Goal: Information Seeking & Learning: Learn about a topic

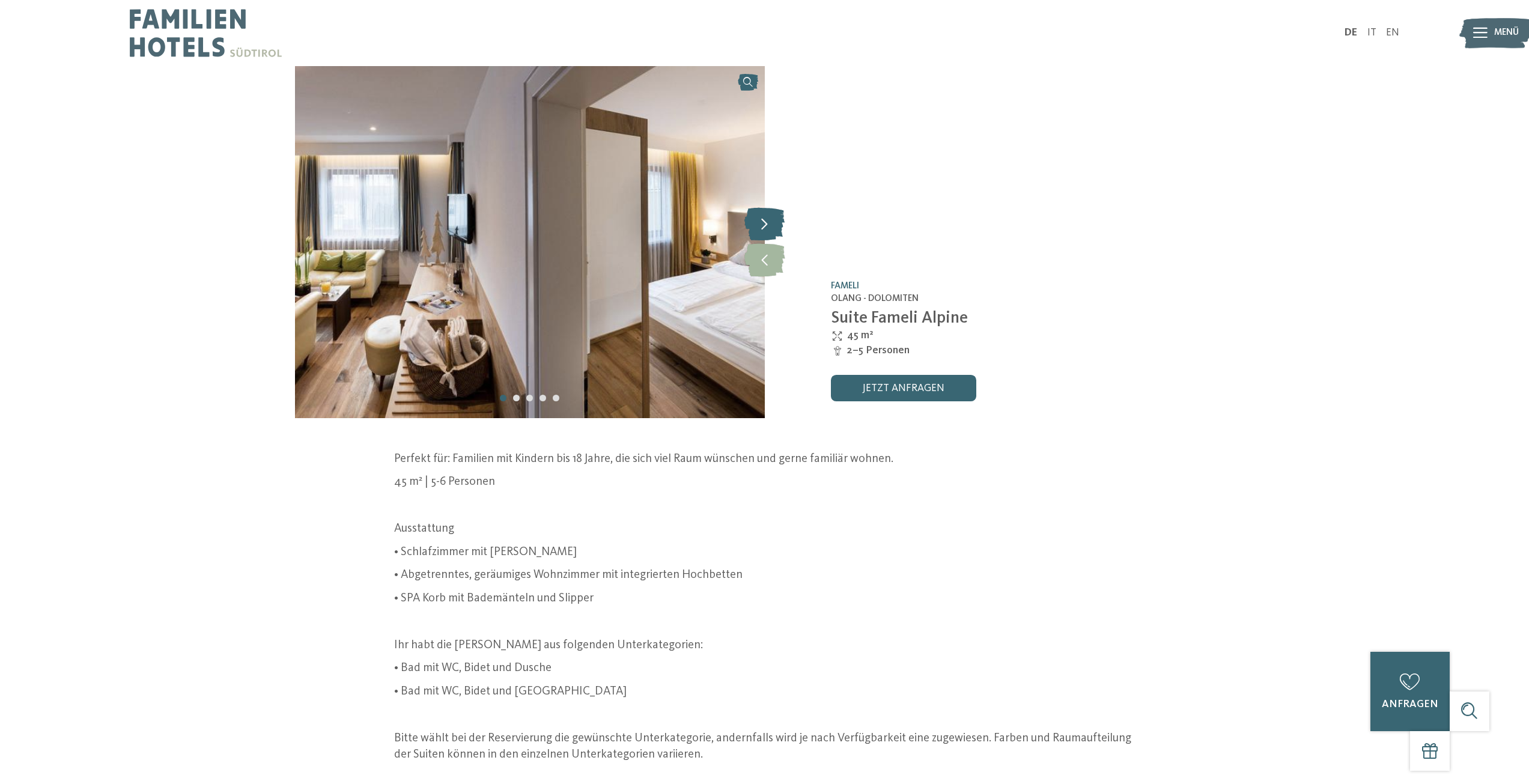
click at [768, 223] on icon at bounding box center [764, 224] width 40 height 33
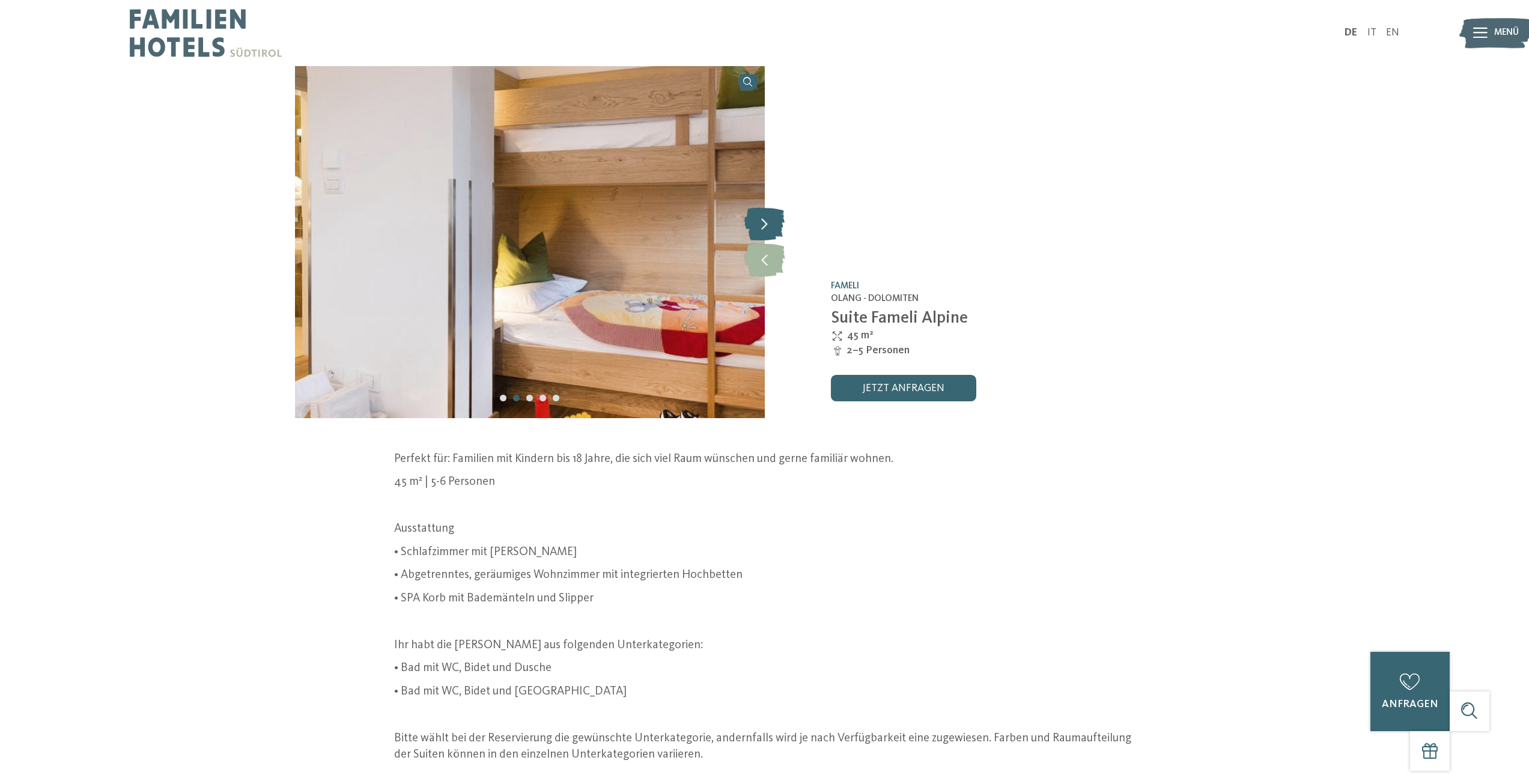
click at [768, 223] on icon at bounding box center [764, 224] width 40 height 33
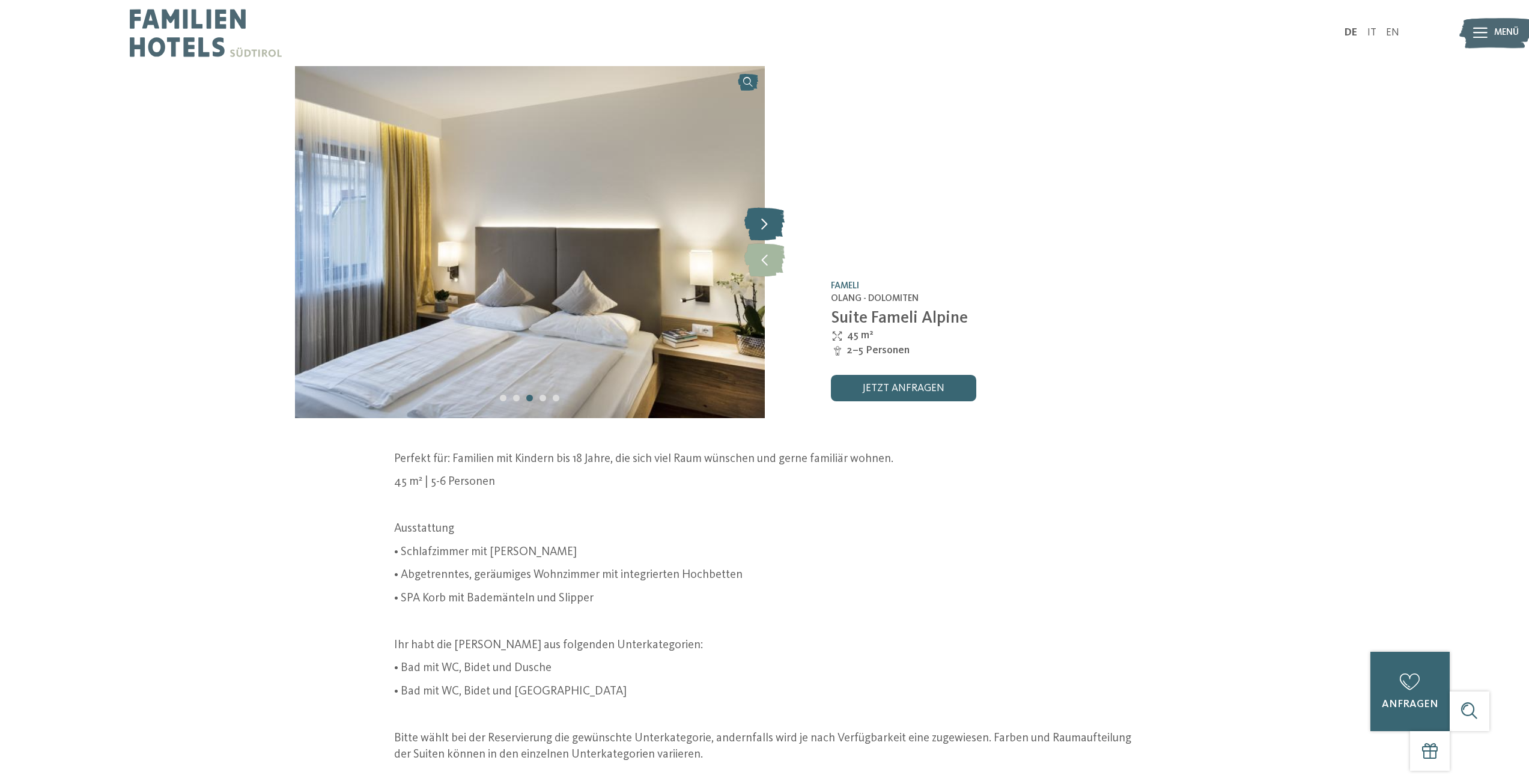
click at [768, 223] on icon at bounding box center [764, 224] width 40 height 33
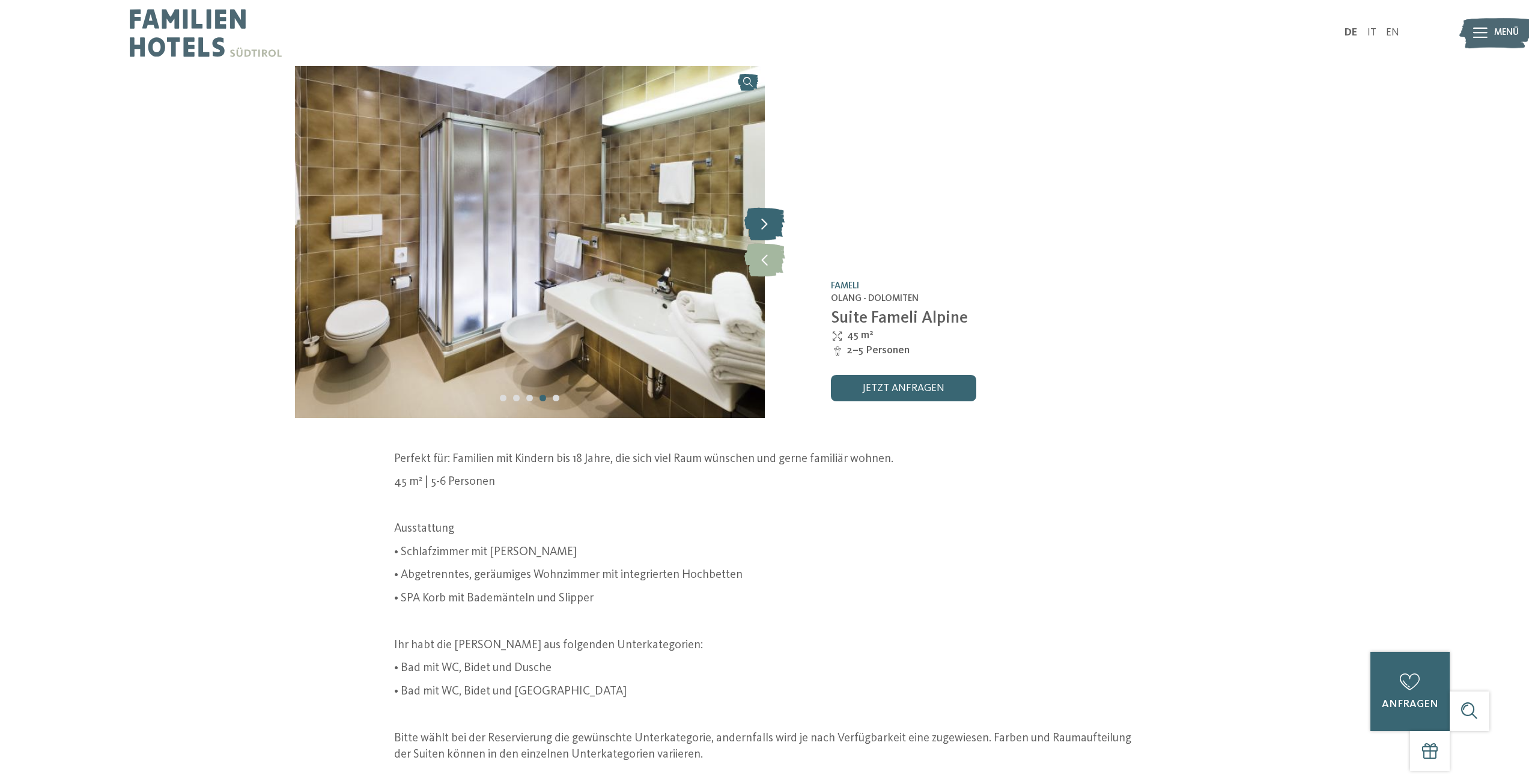
click at [768, 223] on icon at bounding box center [764, 224] width 40 height 33
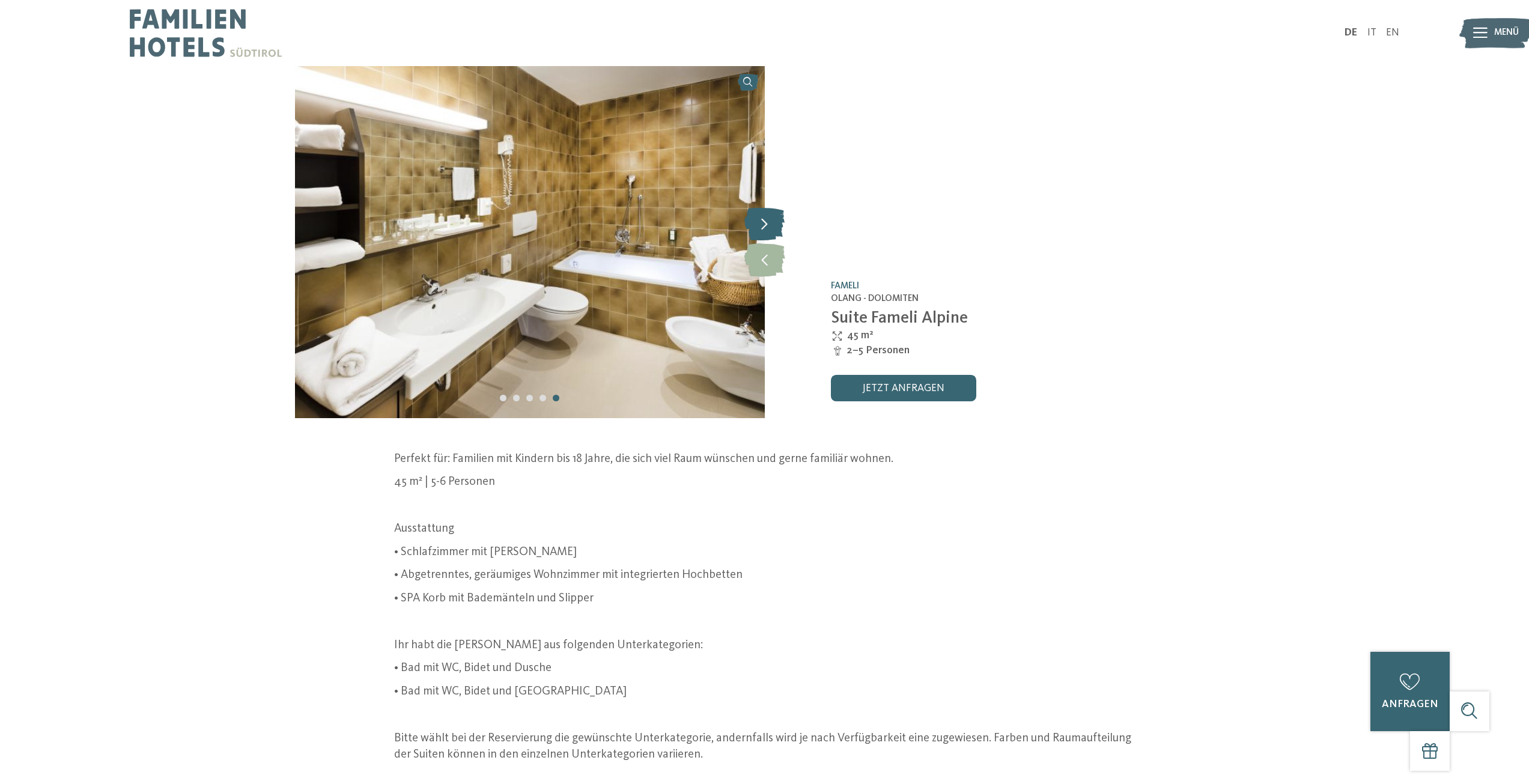
click at [768, 223] on icon at bounding box center [764, 224] width 40 height 33
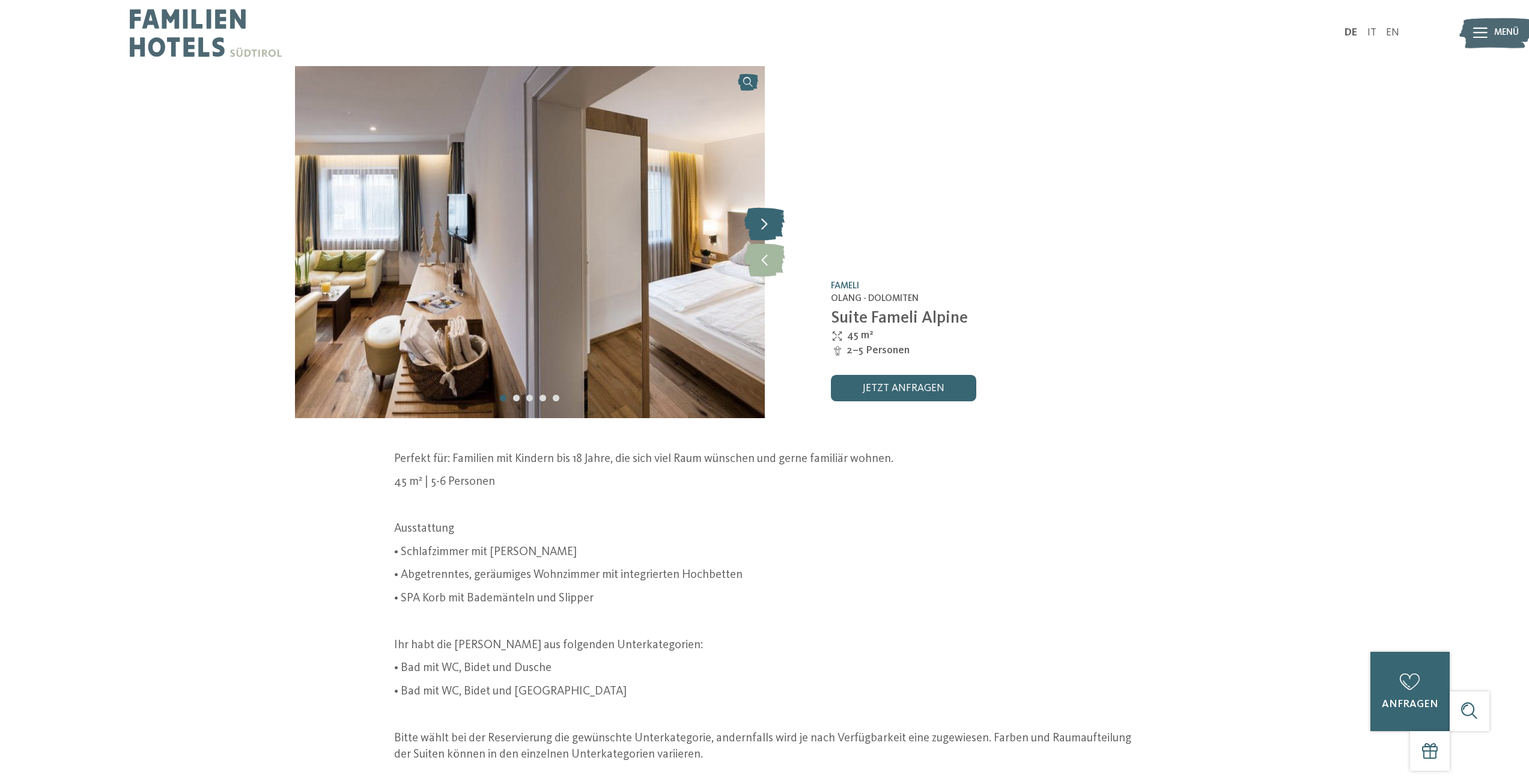
click at [777, 217] on icon at bounding box center [764, 224] width 40 height 33
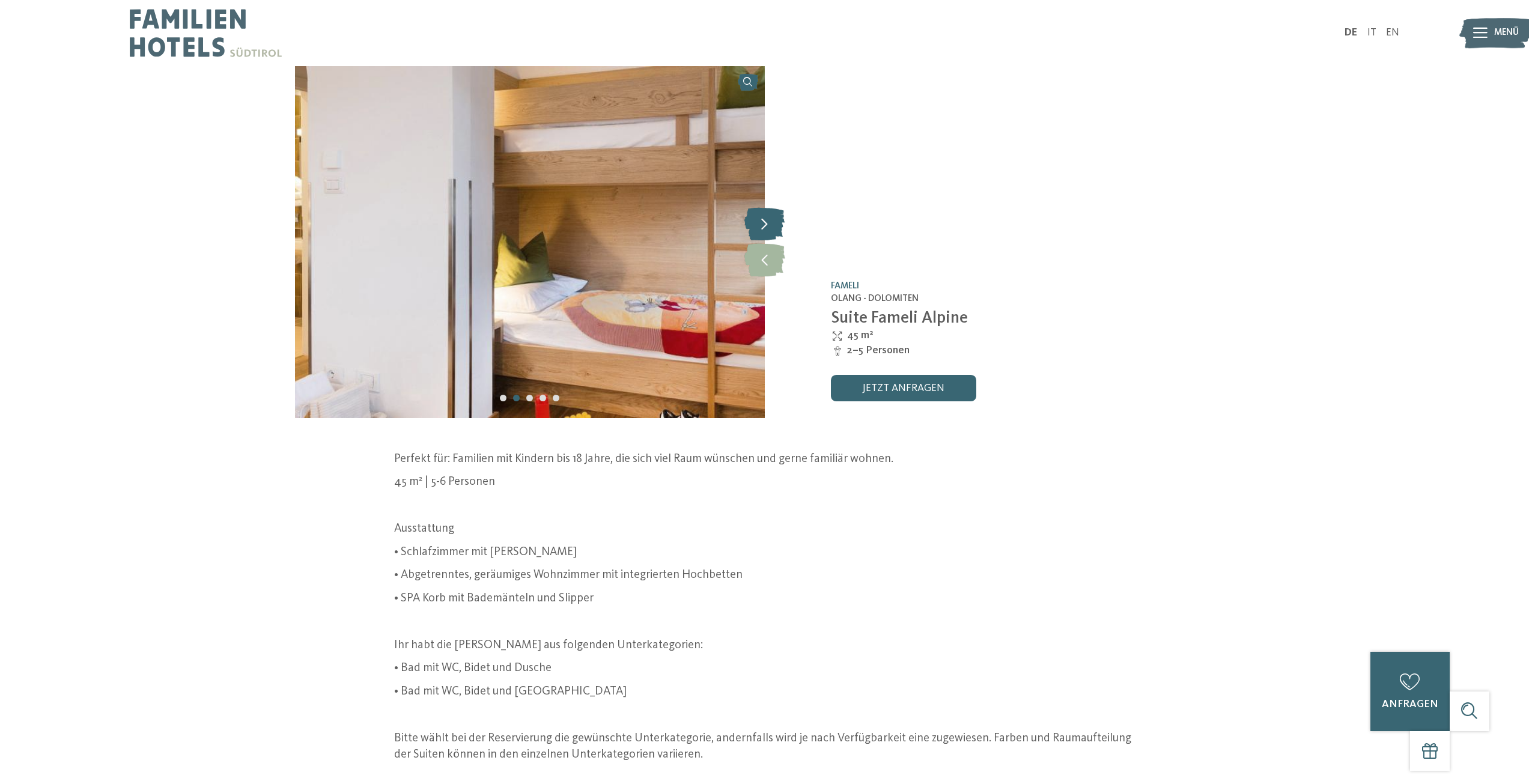
click at [777, 217] on icon at bounding box center [764, 224] width 40 height 33
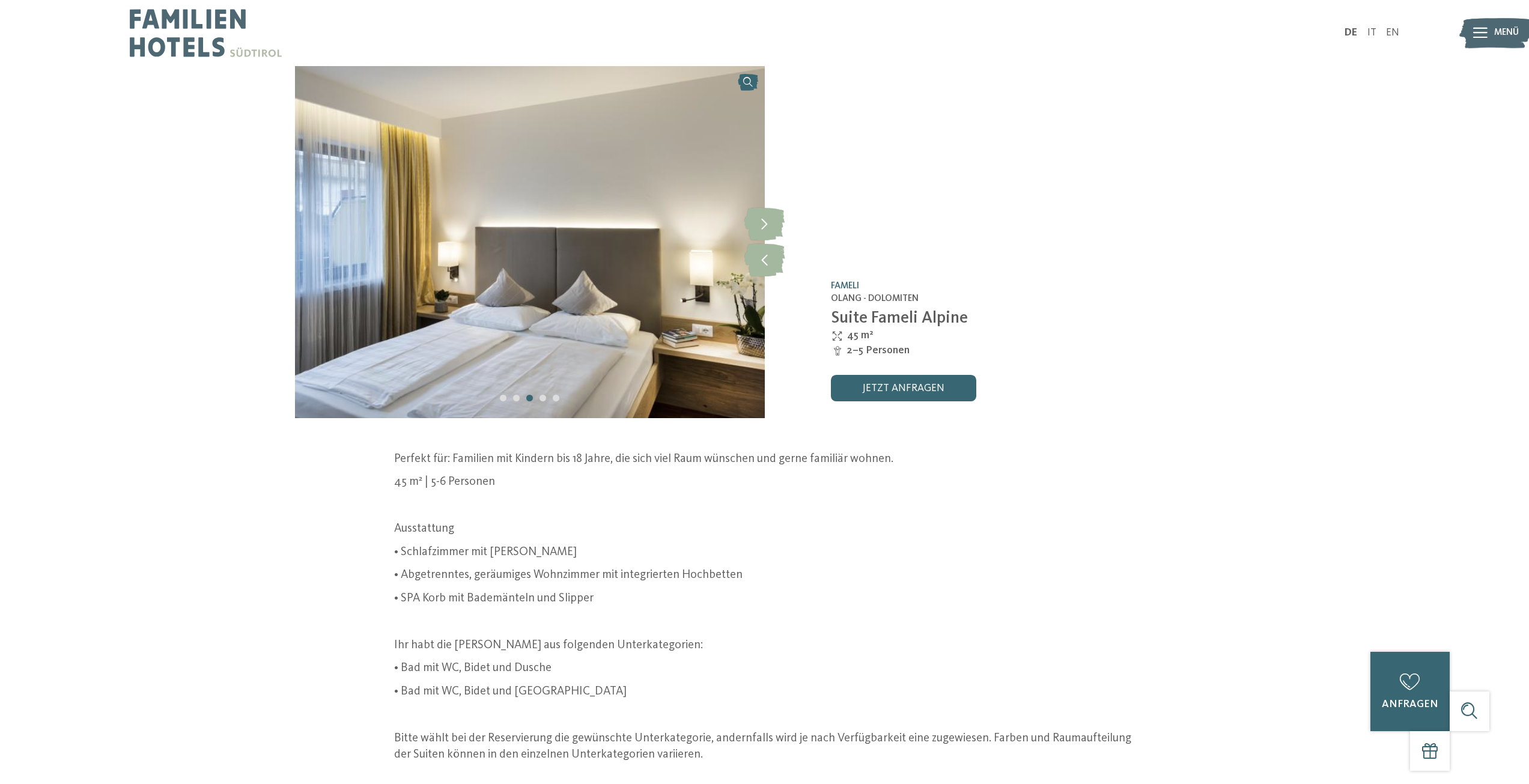
click at [601, 265] on img at bounding box center [530, 242] width 470 height 352
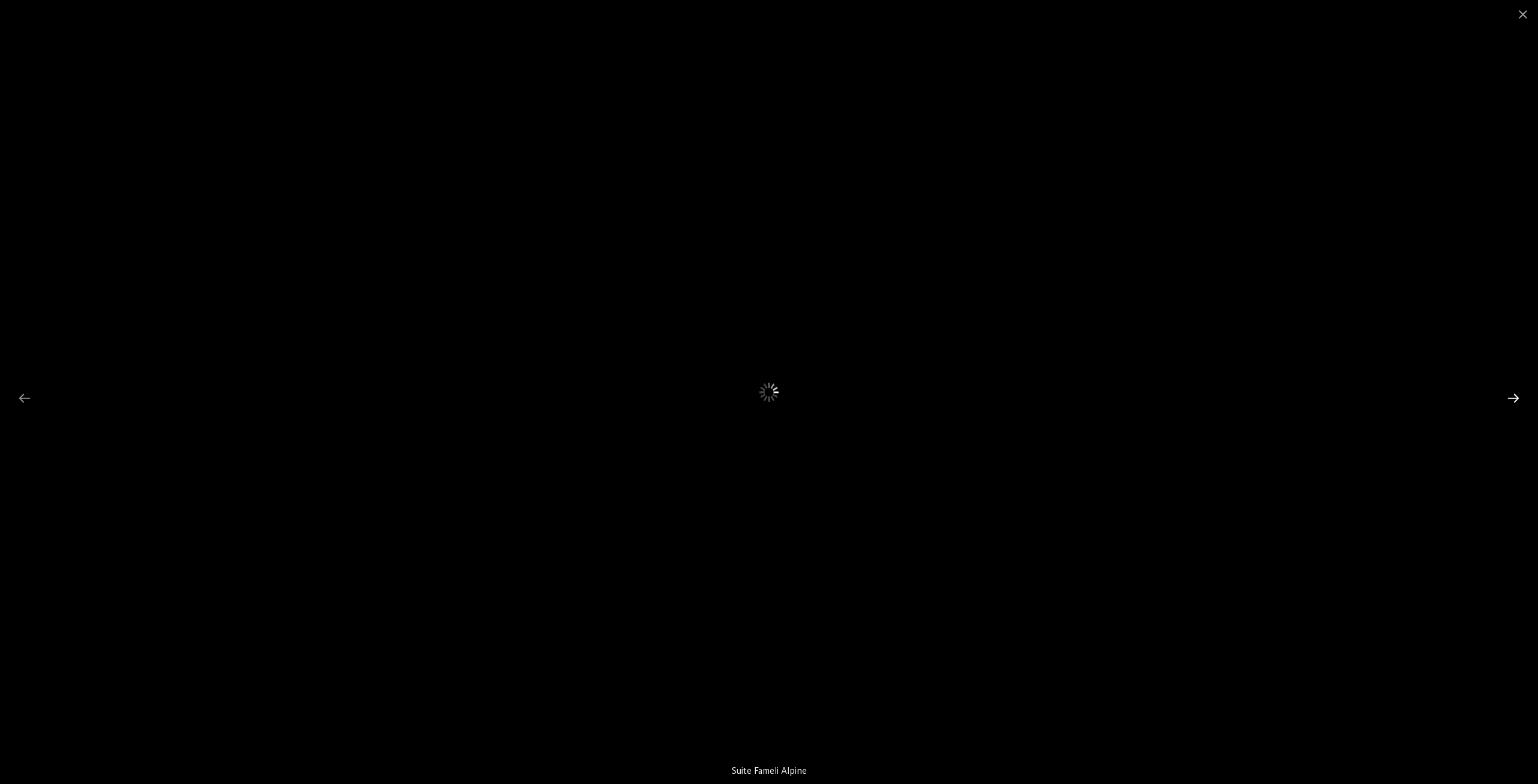
click at [1509, 396] on div at bounding box center [1512, 398] width 25 height 24
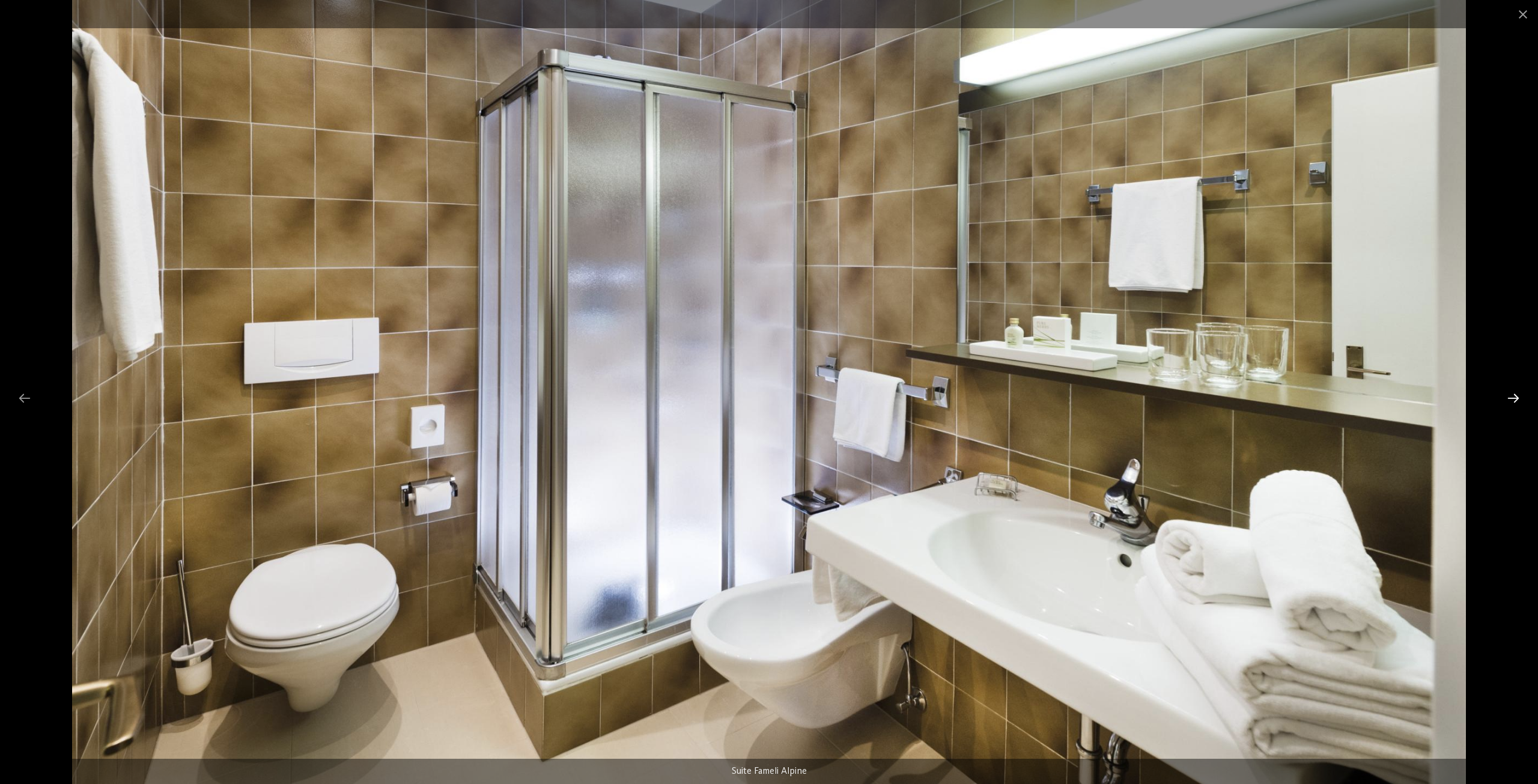
click at [1514, 400] on div at bounding box center [1512, 398] width 25 height 24
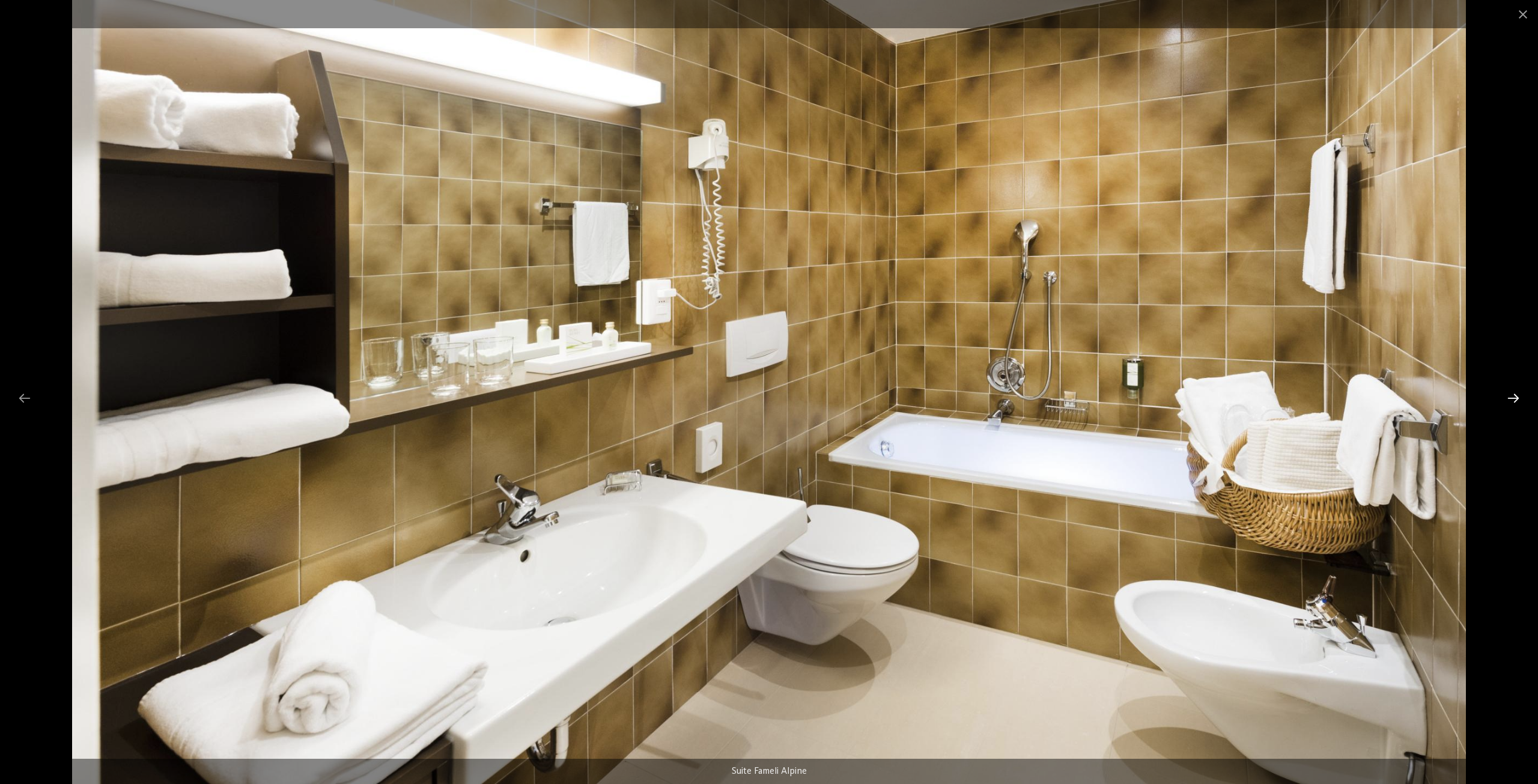
click at [1514, 400] on div at bounding box center [1512, 398] width 25 height 24
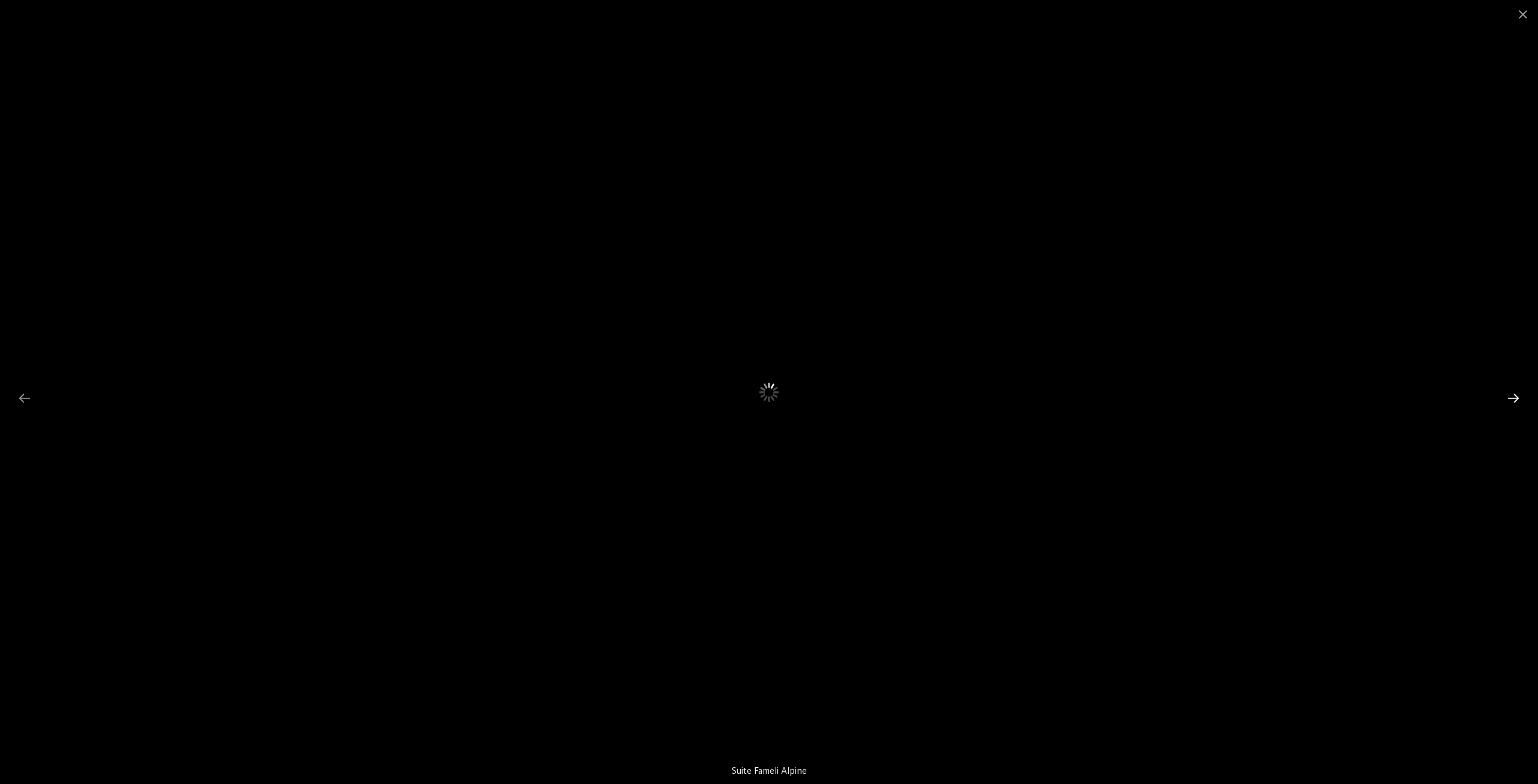
click at [1515, 400] on div at bounding box center [1512, 398] width 25 height 24
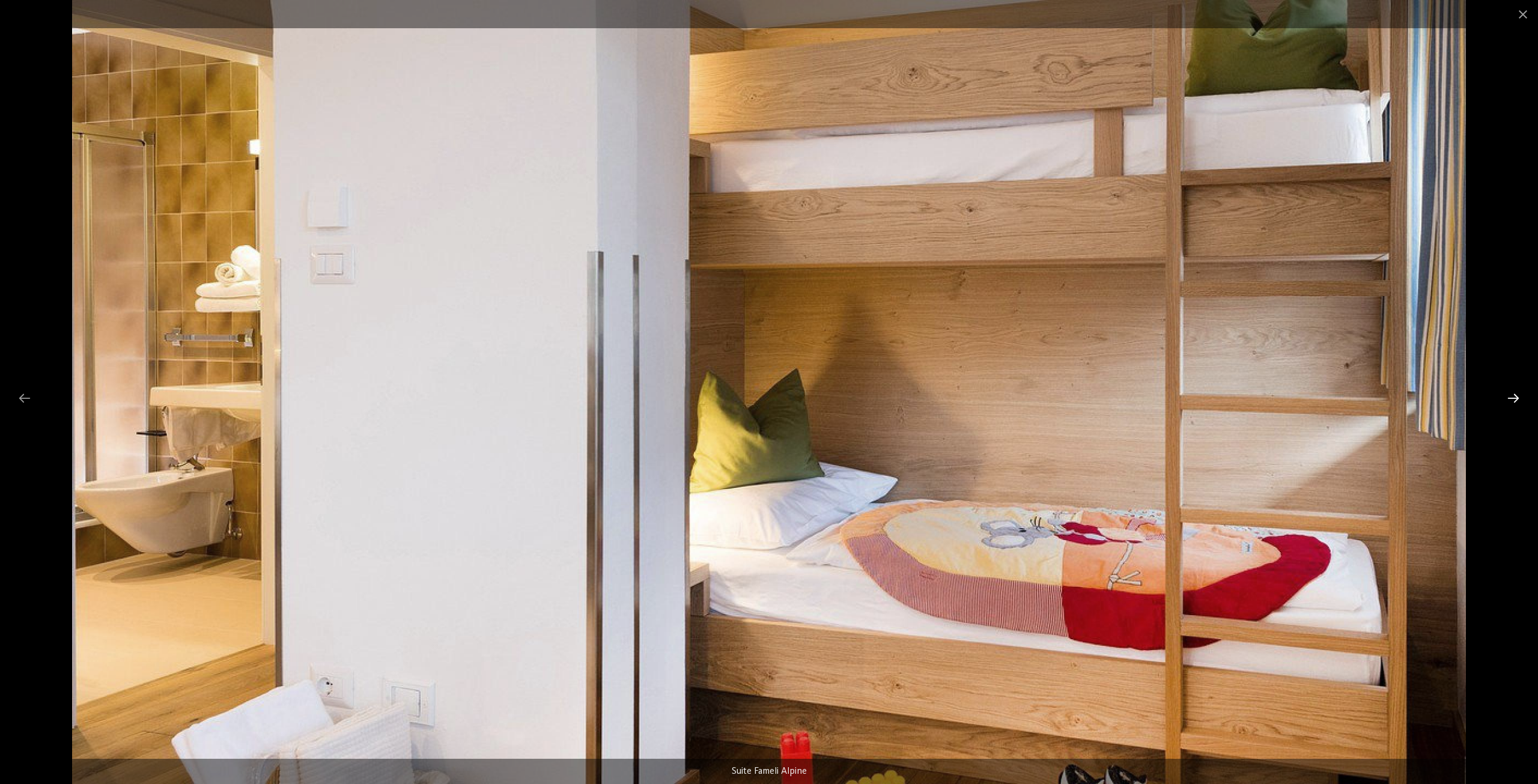
click at [1515, 400] on div at bounding box center [1512, 398] width 25 height 24
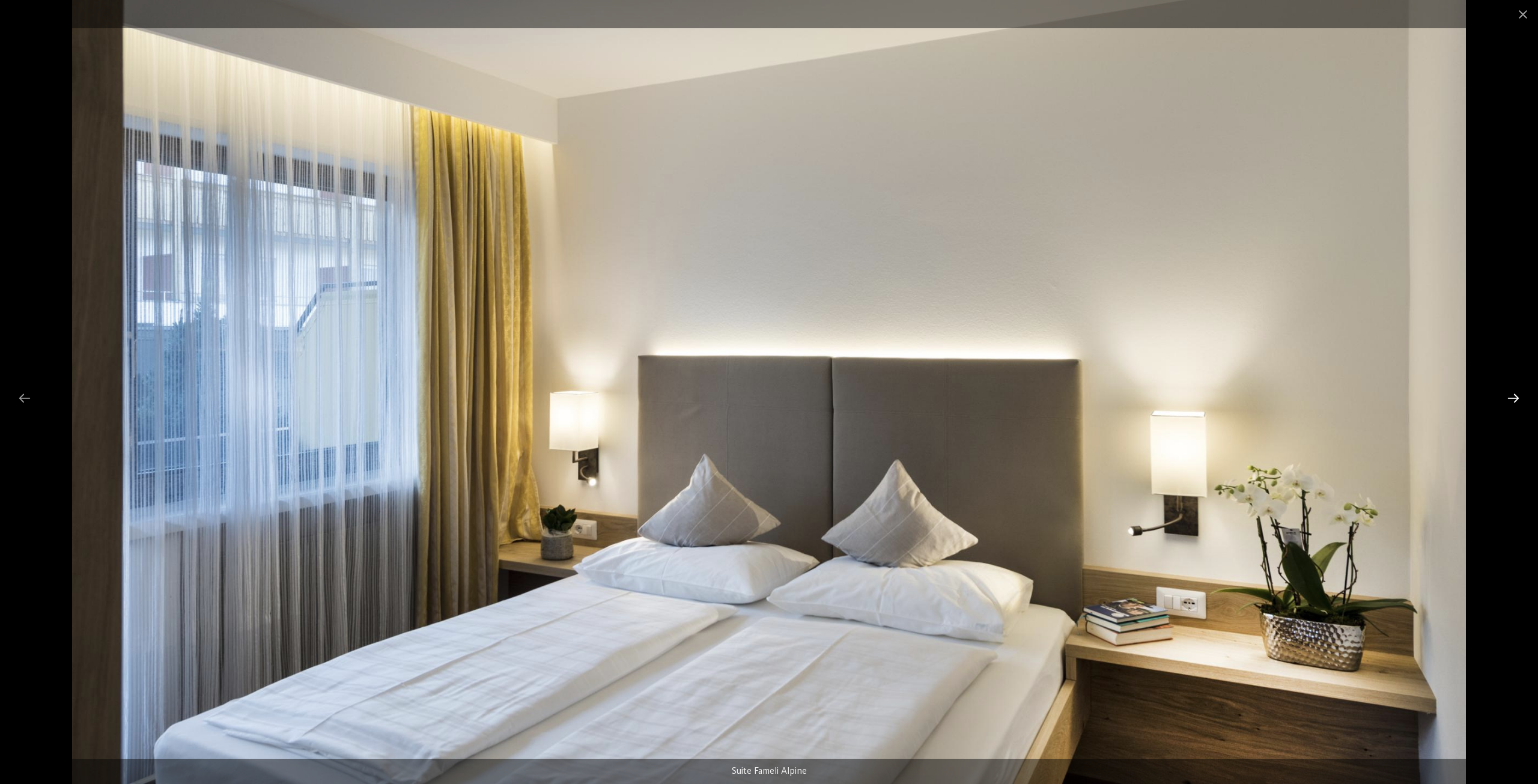
click at [1513, 400] on div at bounding box center [1512, 398] width 25 height 24
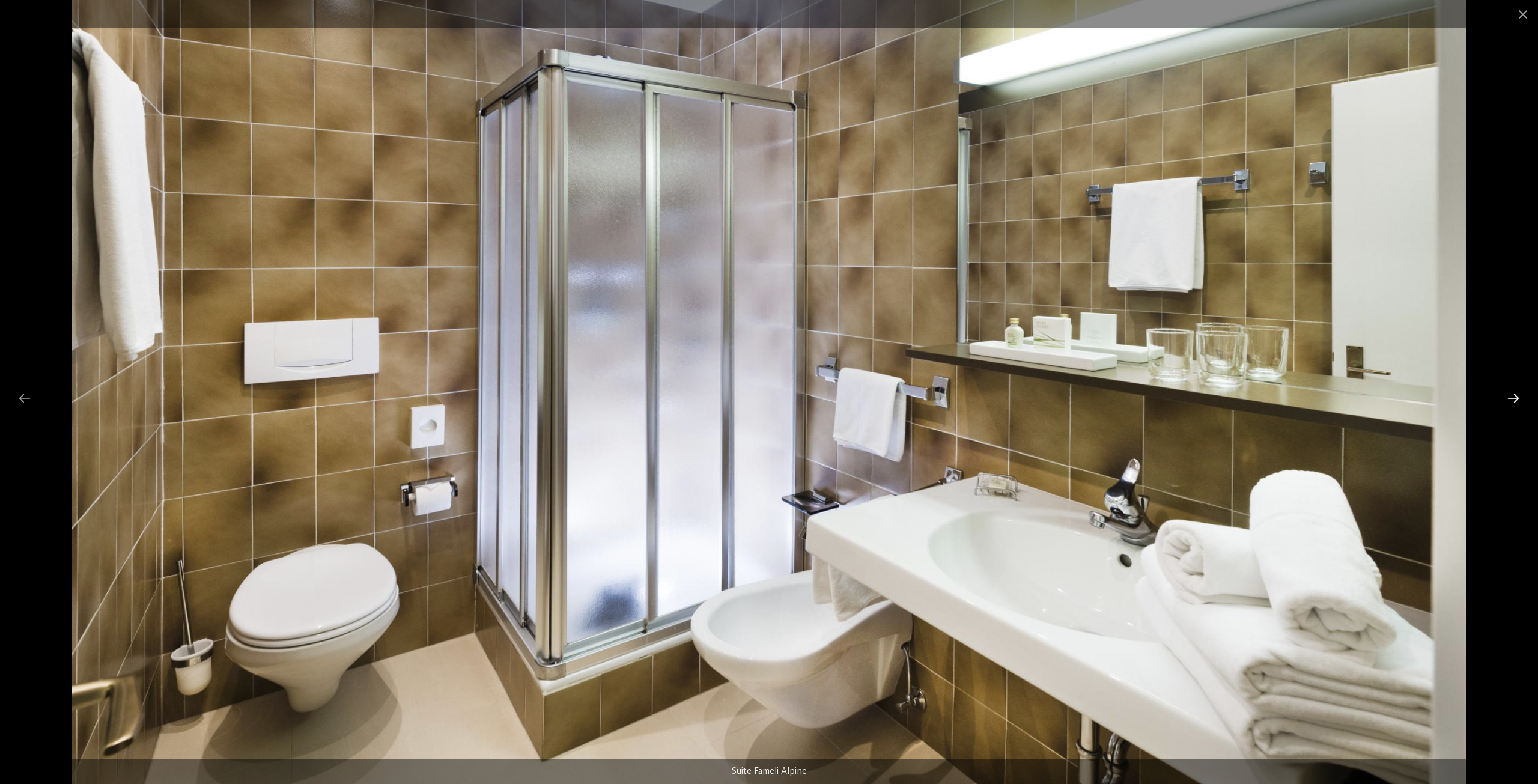
click at [1513, 400] on div at bounding box center [1512, 398] width 25 height 24
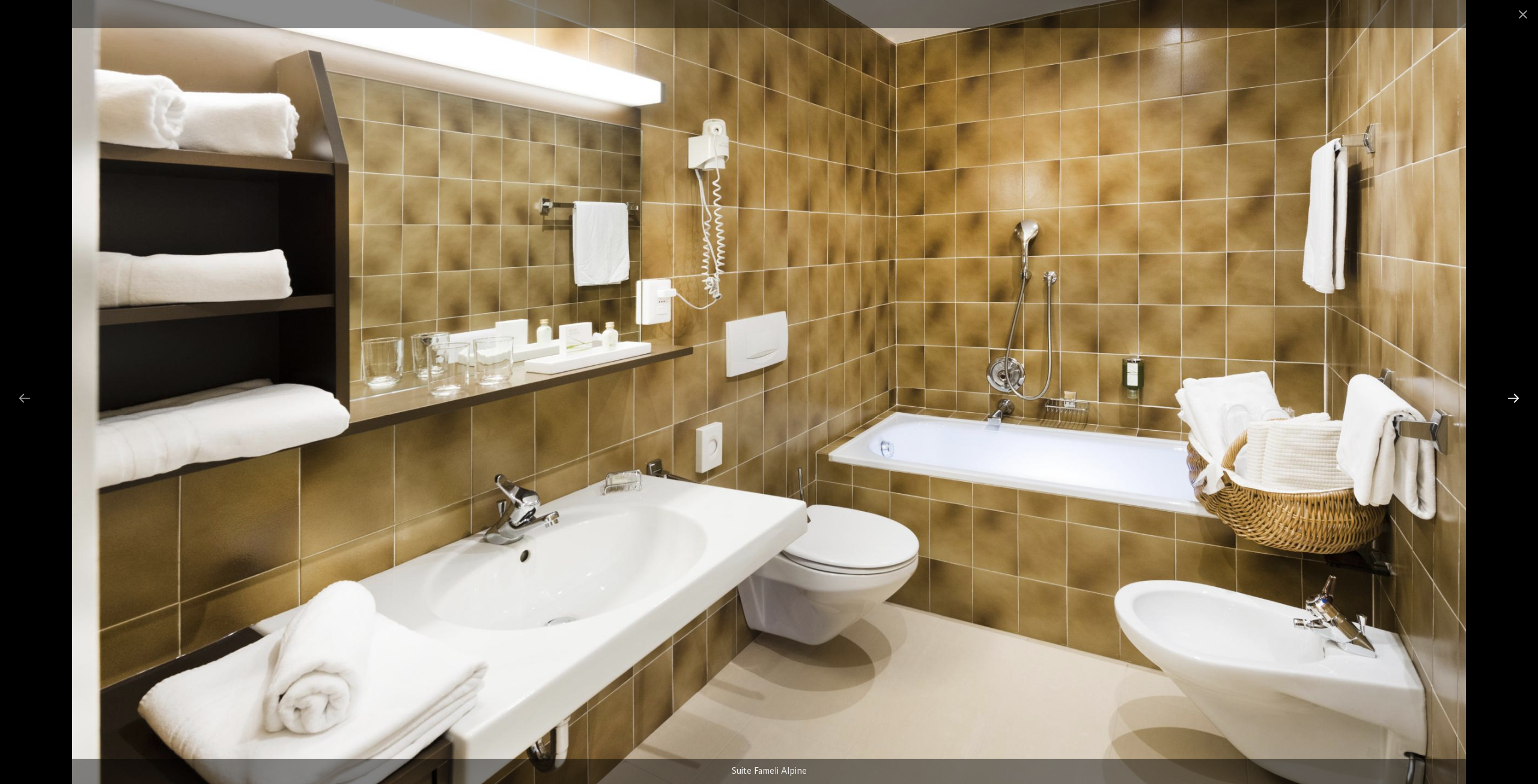
click at [1513, 400] on div at bounding box center [1512, 398] width 25 height 24
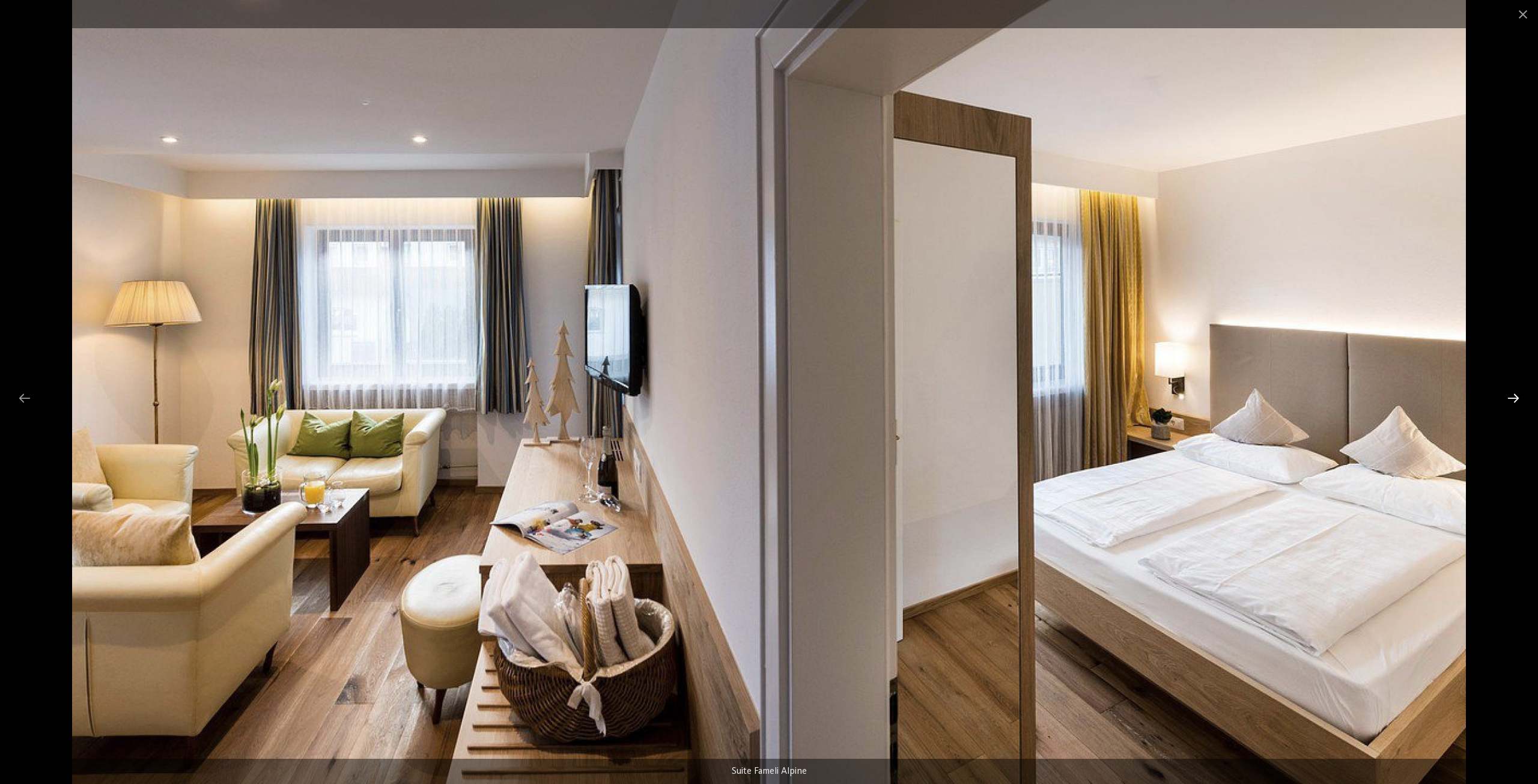
click at [1516, 397] on div at bounding box center [1512, 398] width 25 height 24
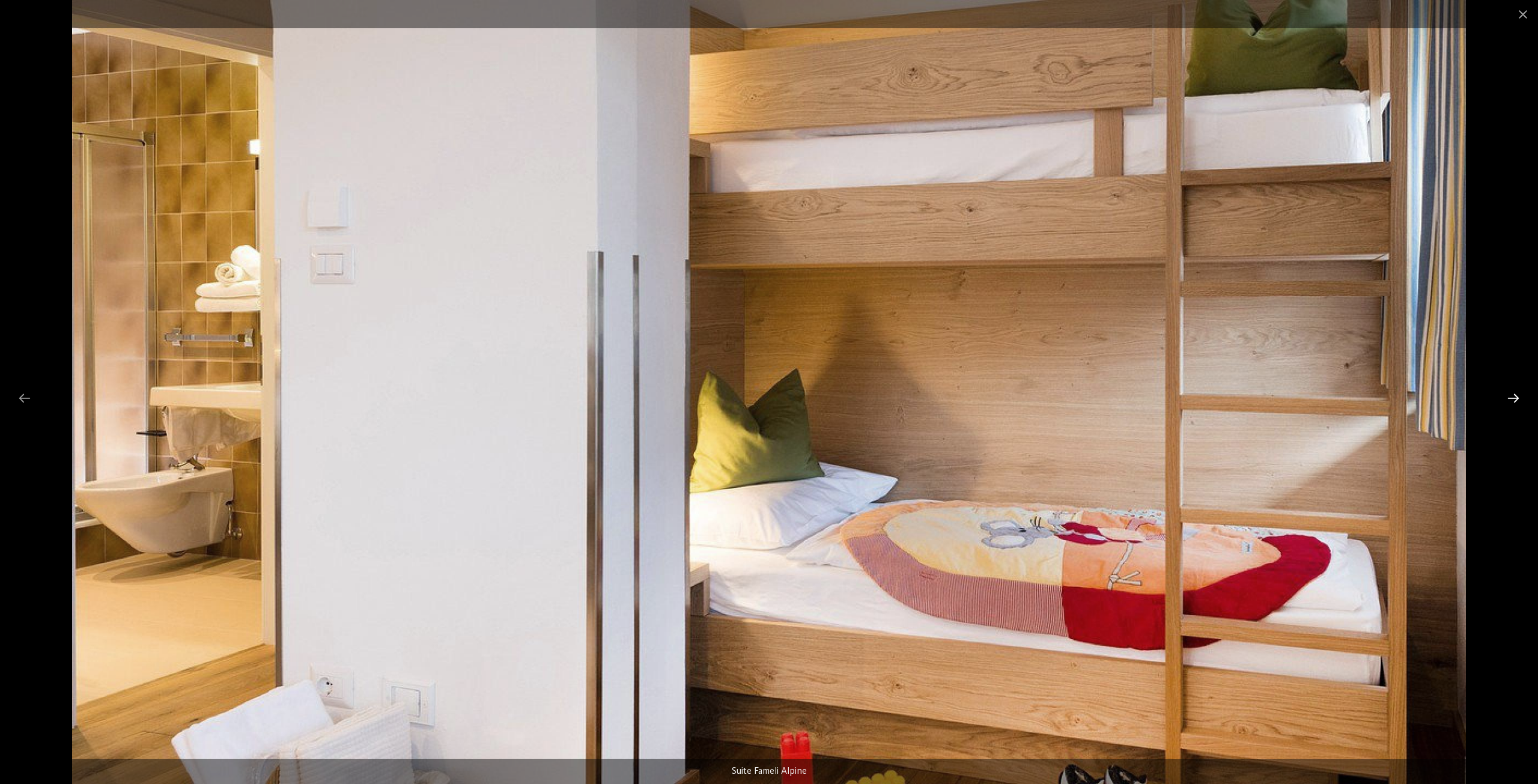
click at [1514, 398] on div at bounding box center [1512, 398] width 25 height 24
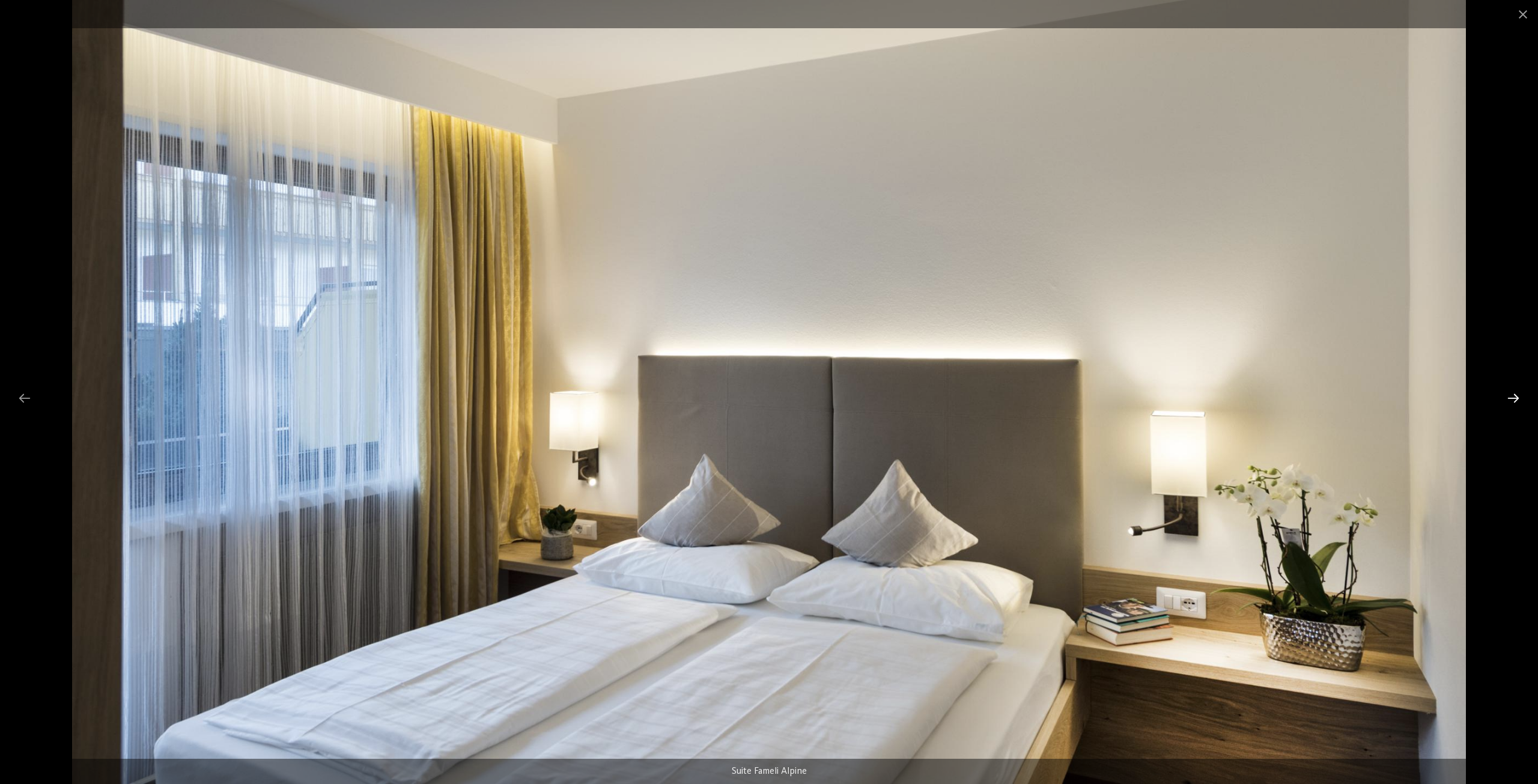
click at [1518, 402] on div at bounding box center [1512, 398] width 25 height 24
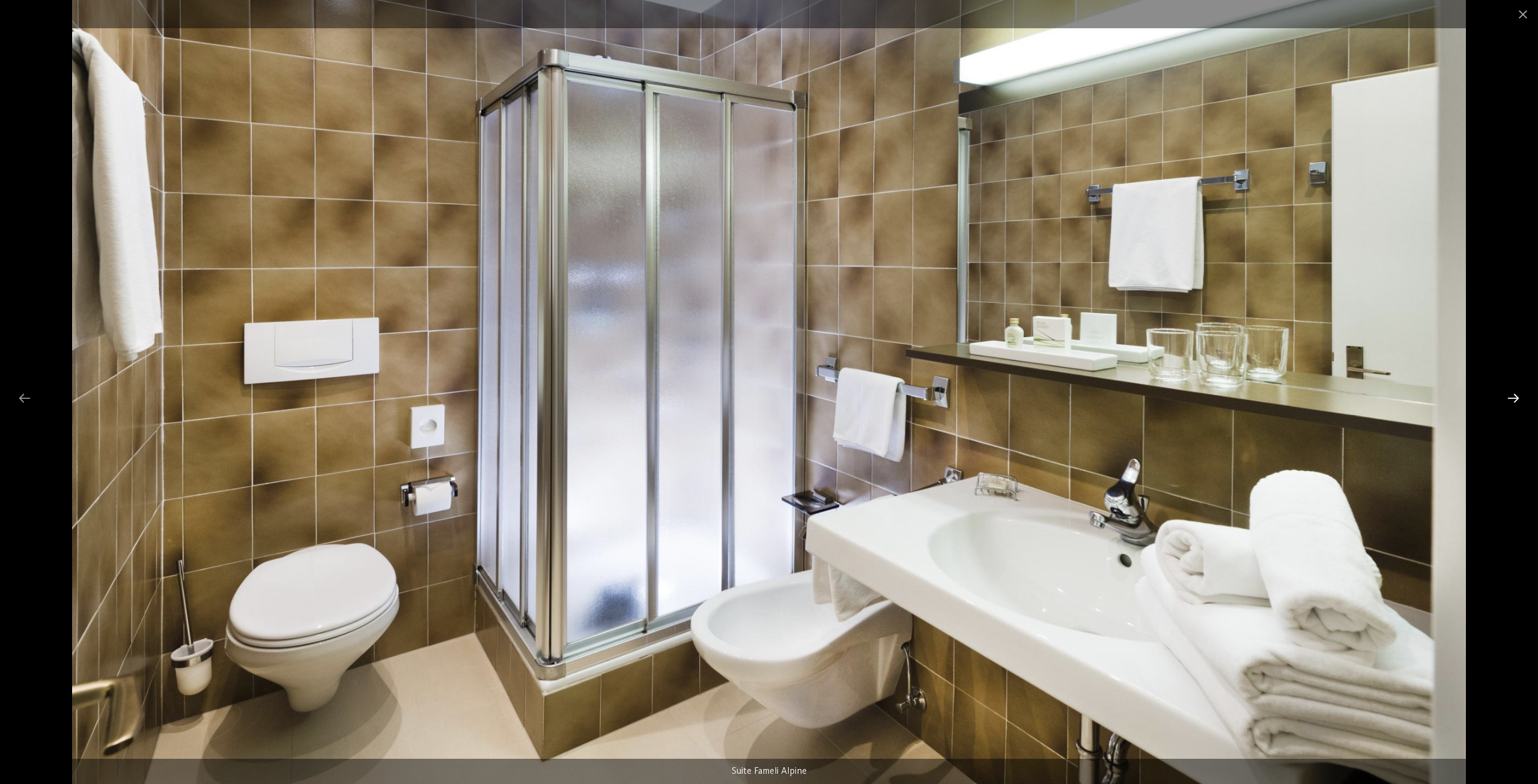
click at [1514, 398] on div at bounding box center [1512, 398] width 25 height 24
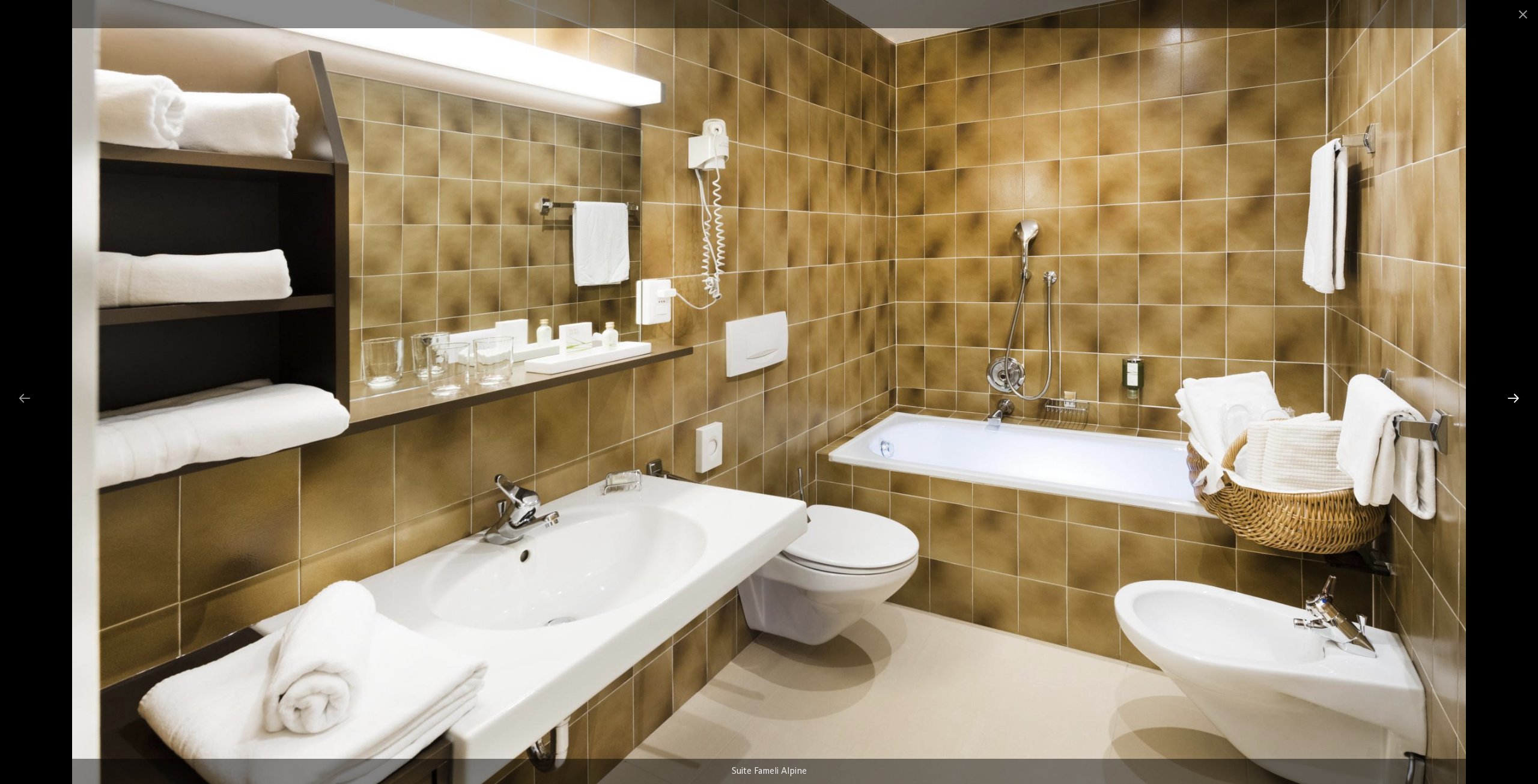
click at [1509, 398] on div at bounding box center [1512, 398] width 25 height 24
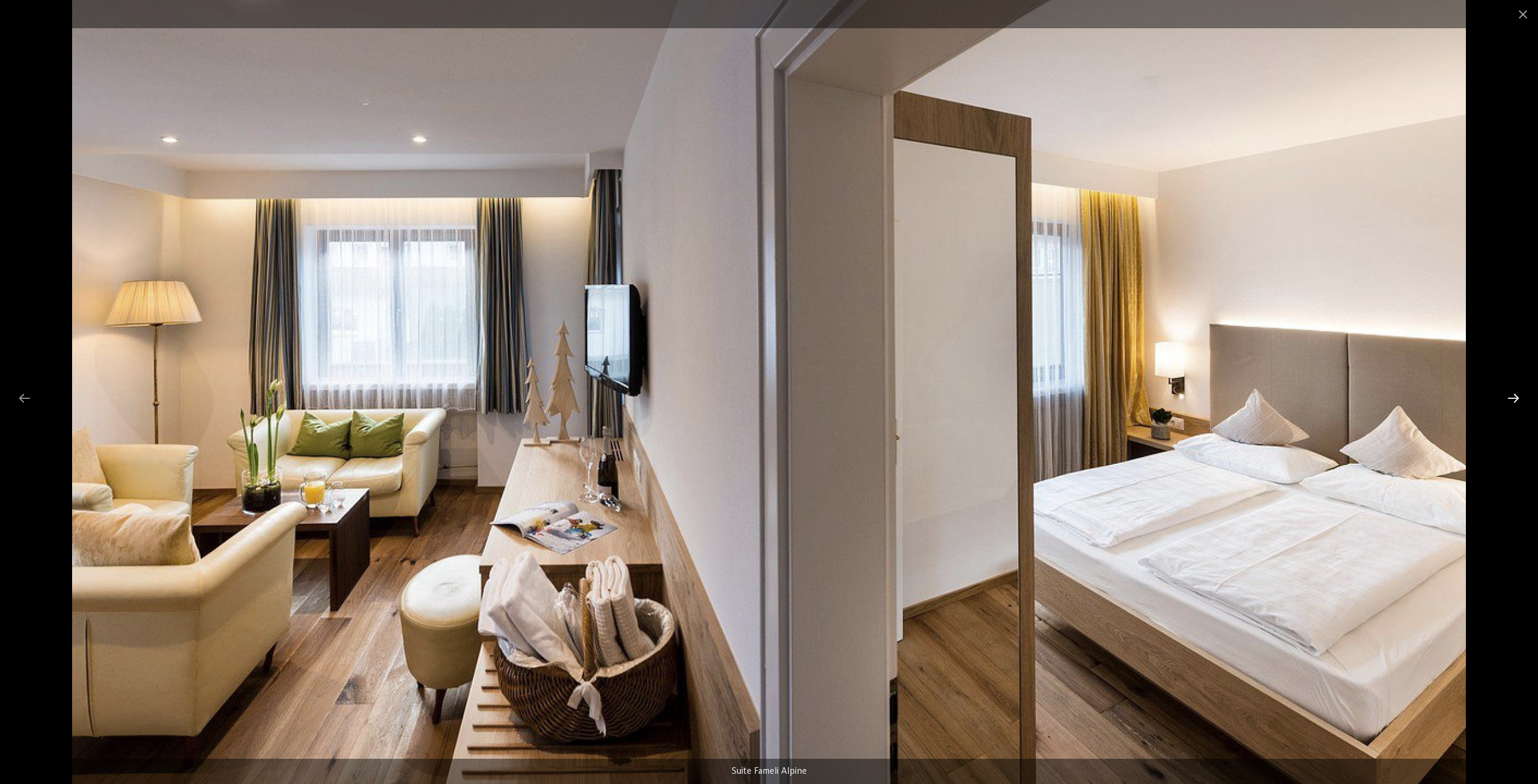
click at [1509, 398] on div at bounding box center [1512, 398] width 25 height 24
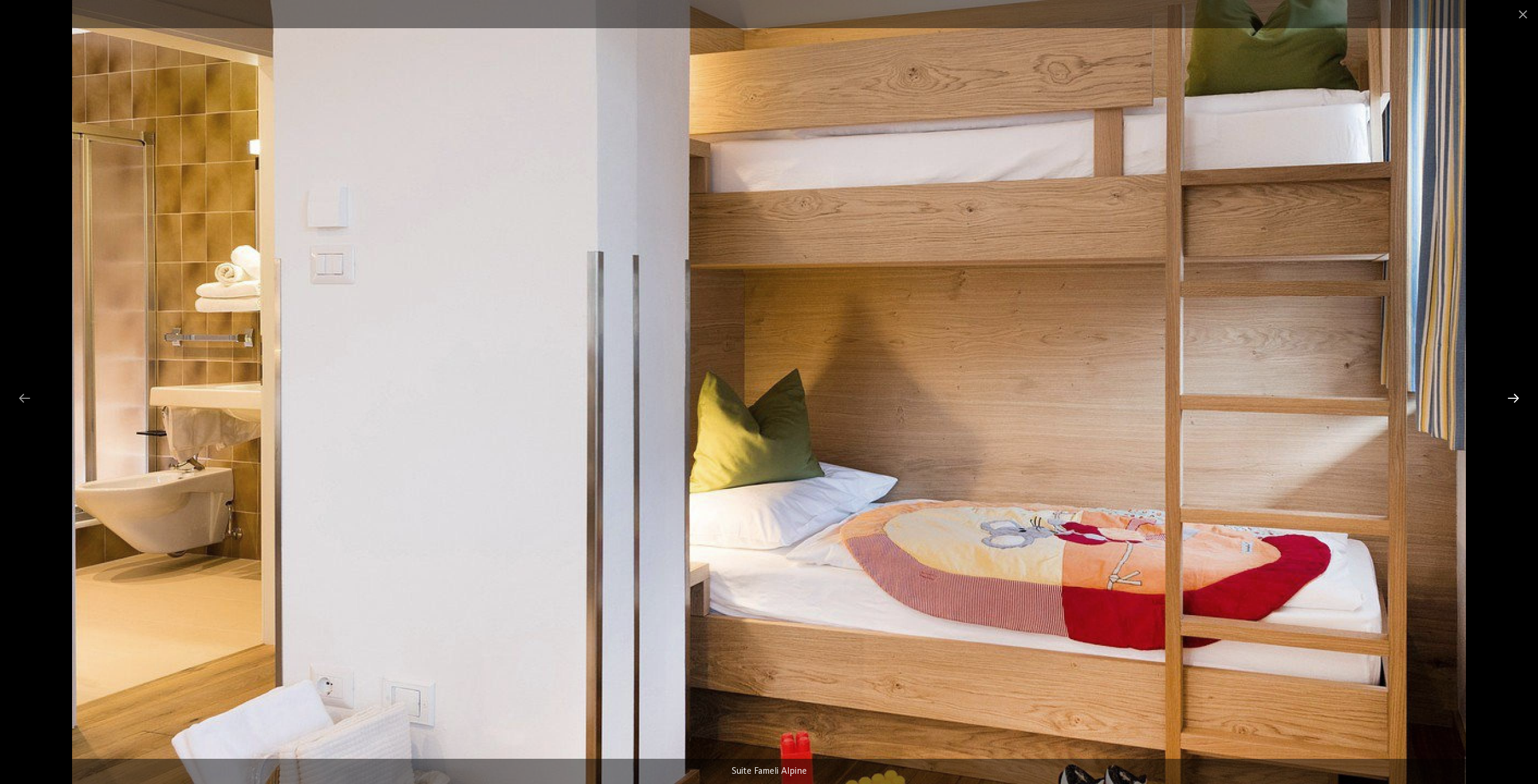
click at [1511, 398] on div at bounding box center [1512, 398] width 25 height 24
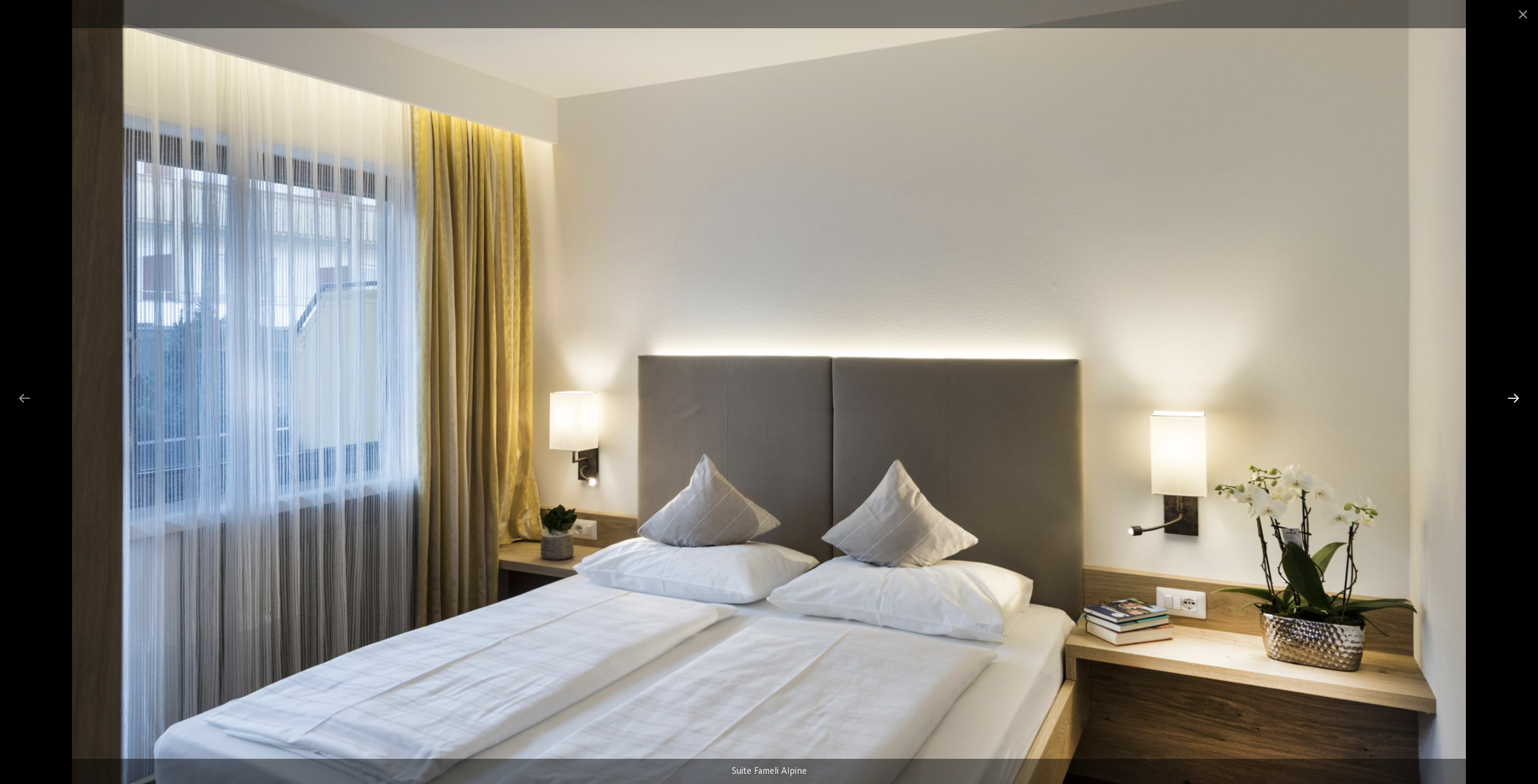
click at [1511, 398] on div at bounding box center [1512, 398] width 25 height 24
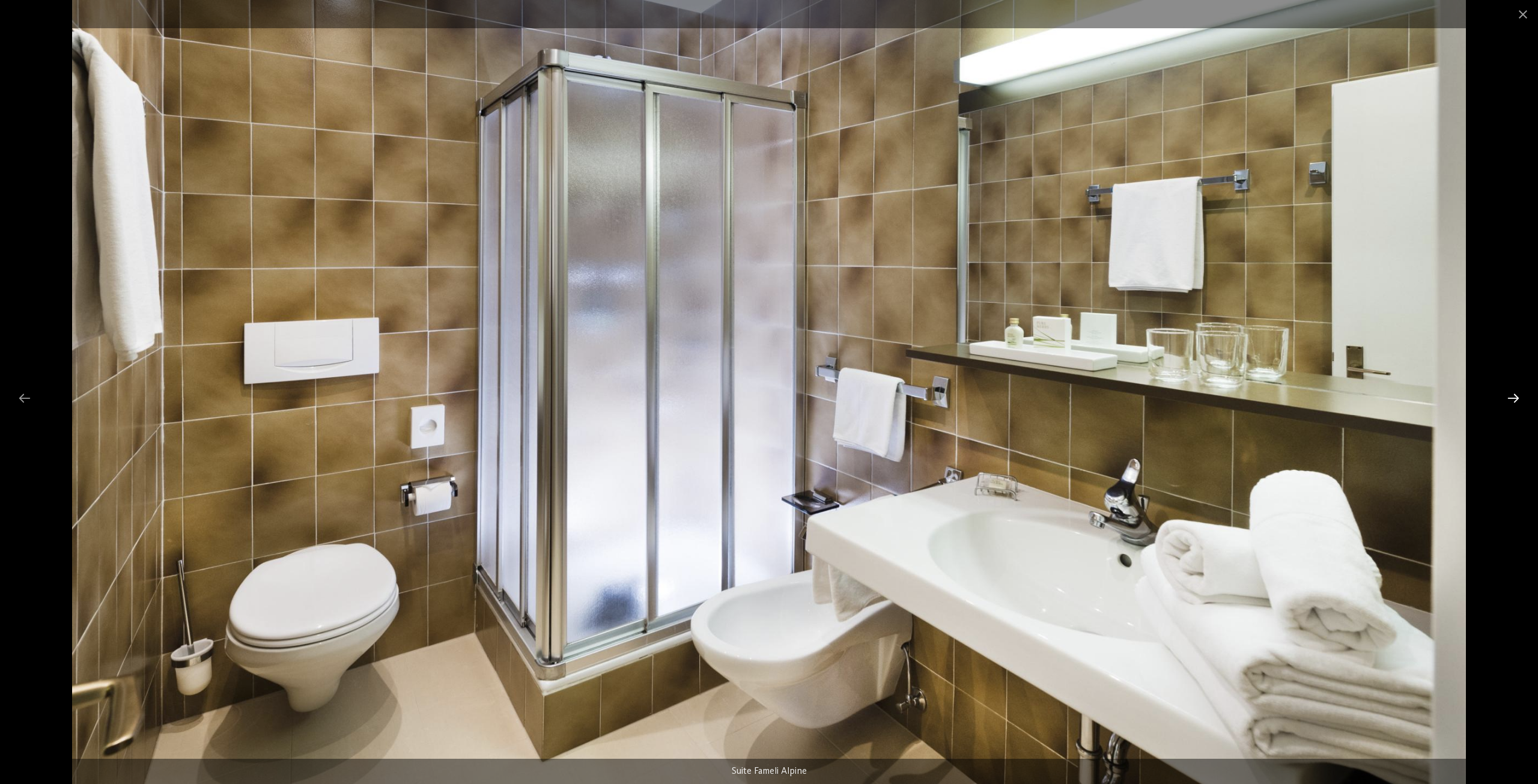
click at [1511, 398] on div at bounding box center [1512, 398] width 25 height 24
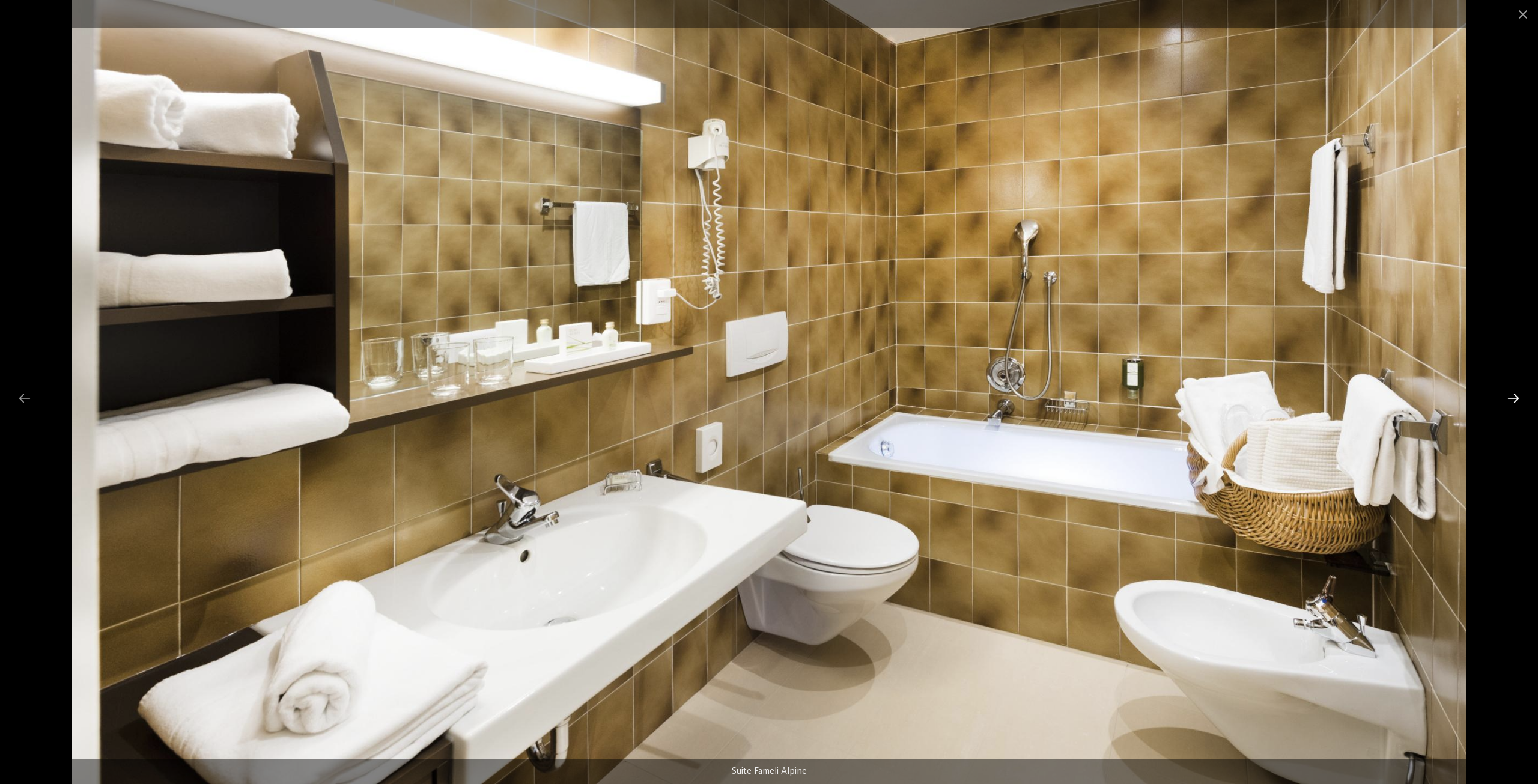
click at [1511, 398] on div at bounding box center [1512, 398] width 25 height 24
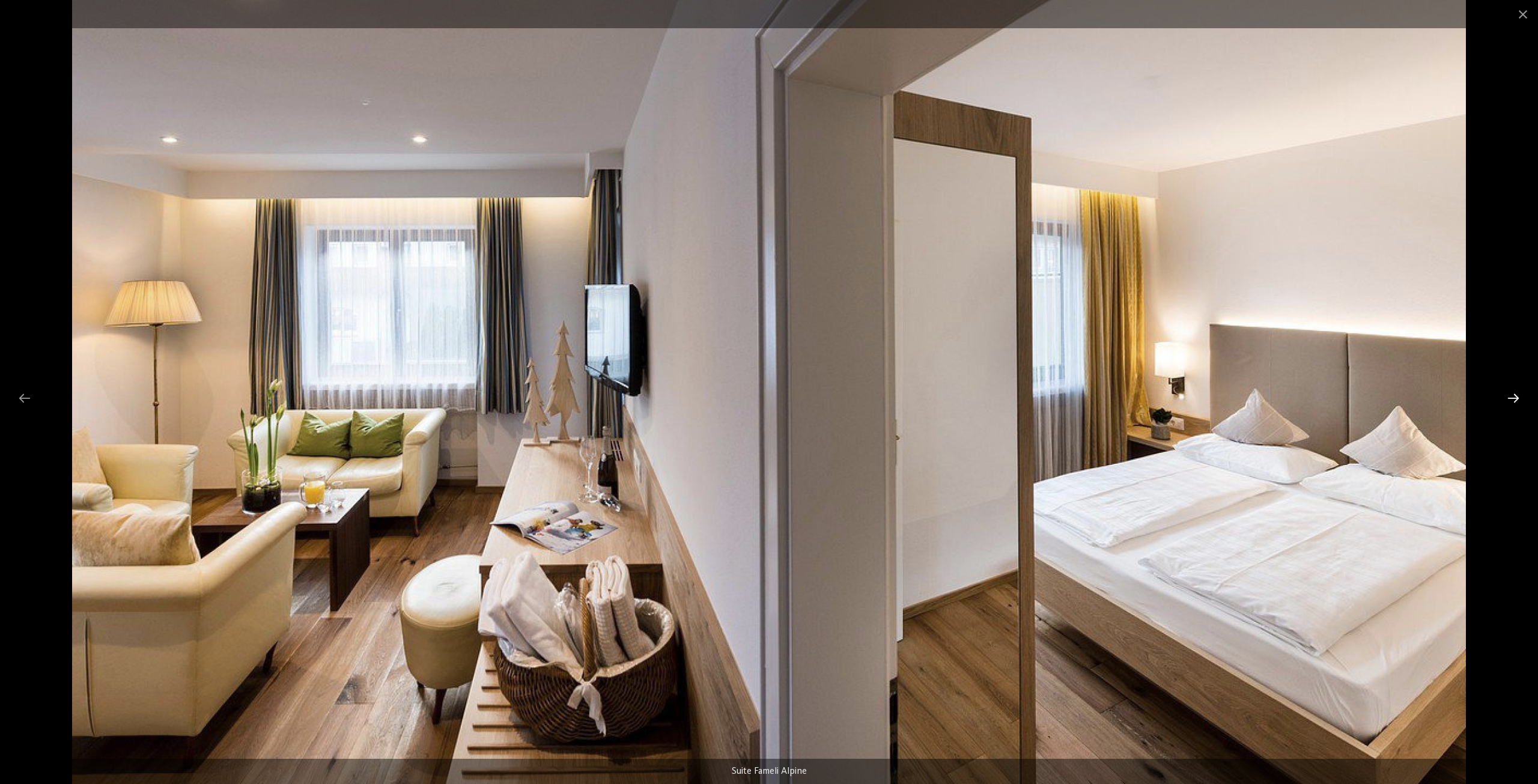
click at [1511, 398] on div at bounding box center [1512, 398] width 25 height 24
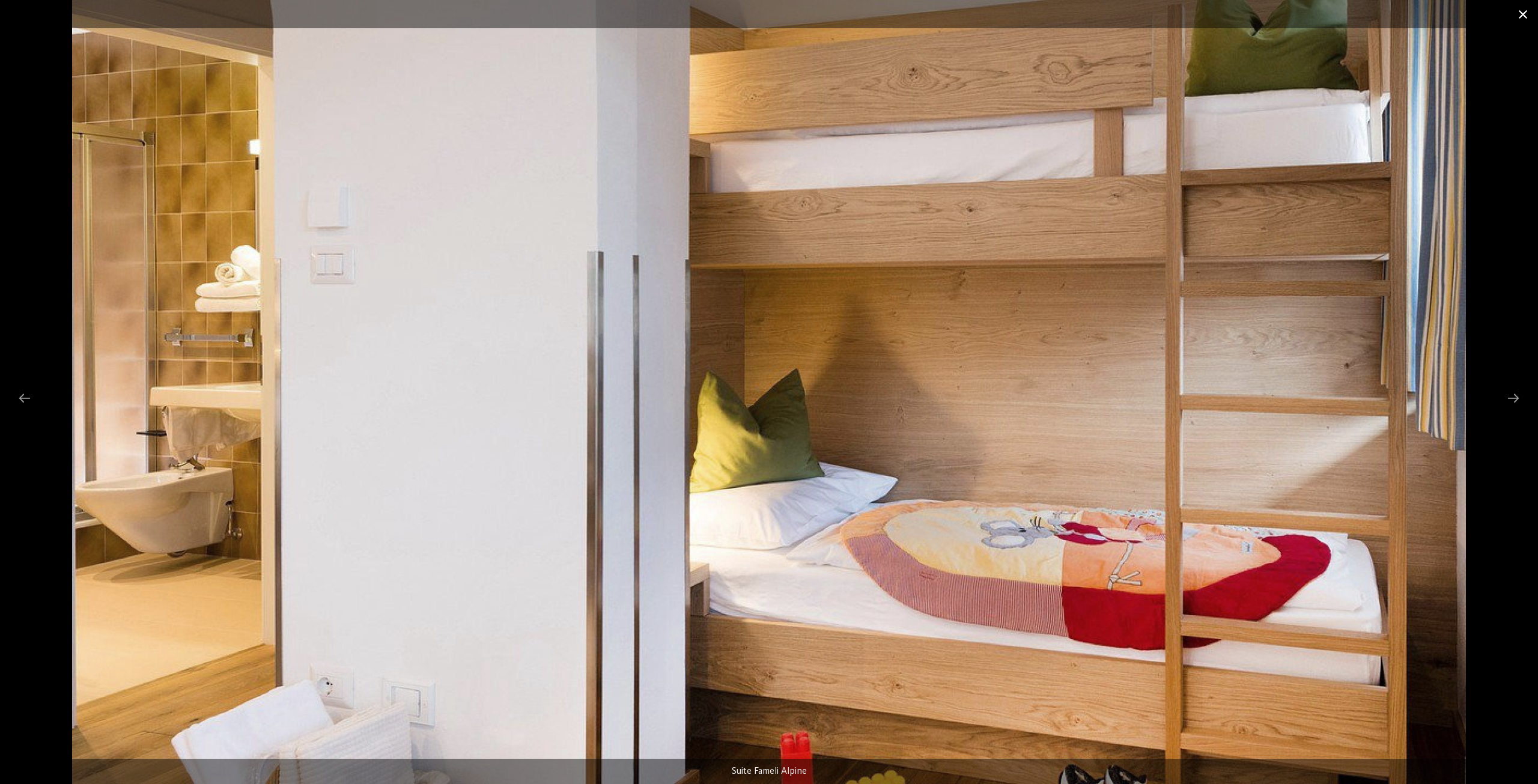
click at [1526, 14] on span at bounding box center [1523, 14] width 30 height 28
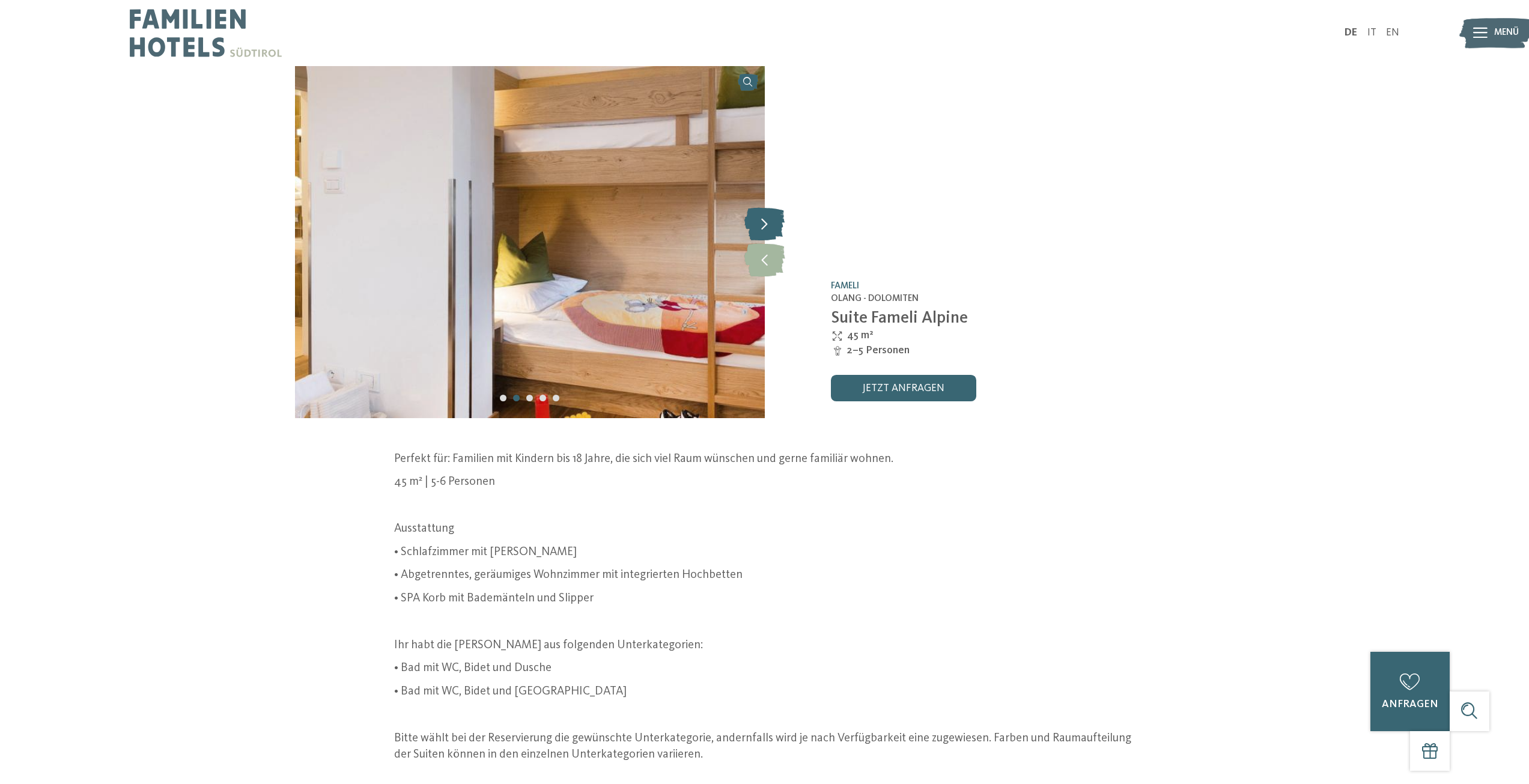
click at [773, 223] on icon at bounding box center [764, 224] width 40 height 33
